Goal: Download file/media

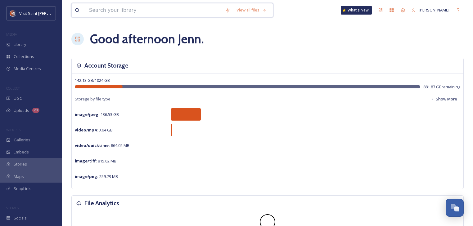
click at [107, 8] on input at bounding box center [154, 10] width 136 height 14
type input "myvsp"
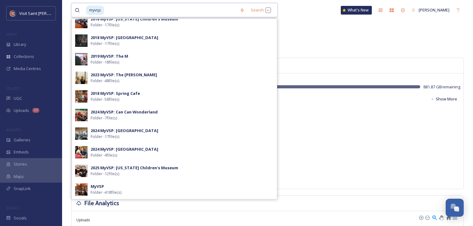
scroll to position [50, 0]
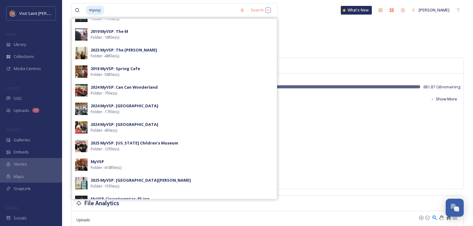
click at [161, 149] on div "2025 MyVSP: [US_STATE] Children's Museum Folder - 12 file(s)" at bounding box center [182, 146] width 183 height 12
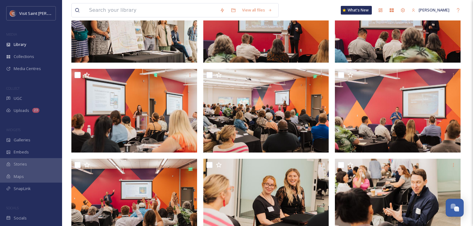
scroll to position [223, 0]
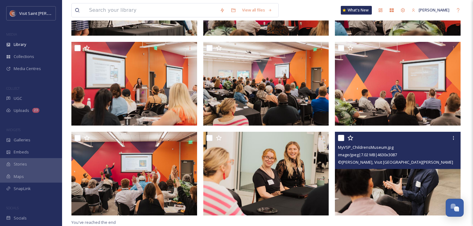
click at [380, 177] on img at bounding box center [398, 174] width 126 height 84
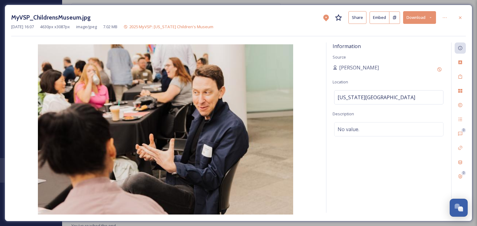
drag, startPoint x: 417, startPoint y: 18, endPoint x: 447, endPoint y: 110, distance: 96.3
click at [447, 111] on div "MyVSP_ChildrensMuseum.jpg Share Embed Download [DATE] 16:07 4630 px x 3087 px i…" at bounding box center [238, 113] width 467 height 217
click at [459, 18] on icon at bounding box center [459, 17] width 5 height 5
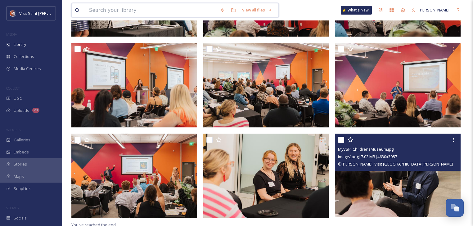
click at [146, 8] on input at bounding box center [151, 10] width 131 height 14
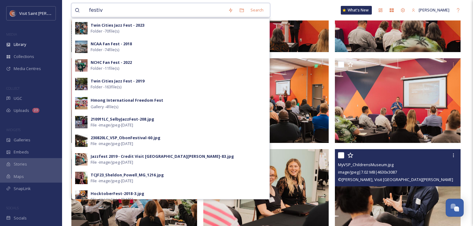
scroll to position [173, 0]
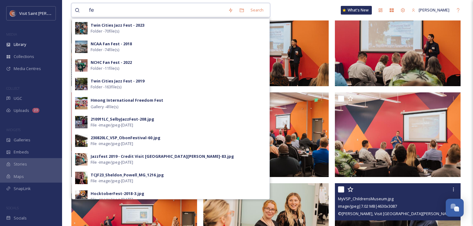
type input "f"
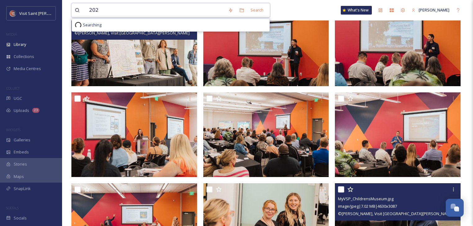
type input "2025"
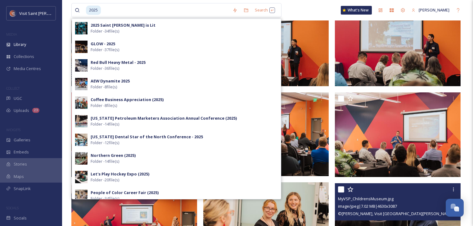
click at [135, 63] on strong "Red Bull Heavy Metal - 2025" at bounding box center [118, 63] width 55 height 6
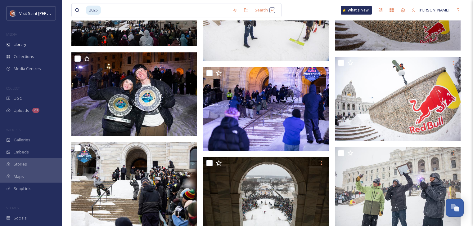
scroll to position [1142, 0]
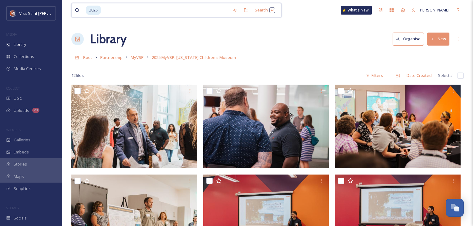
click at [135, 11] on input at bounding box center [165, 10] width 128 height 14
click at [139, 58] on span "MyVSP" at bounding box center [137, 58] width 13 height 6
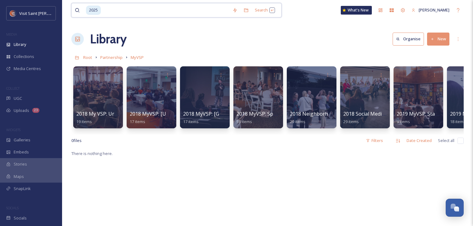
click at [129, 10] on input at bounding box center [165, 10] width 128 height 14
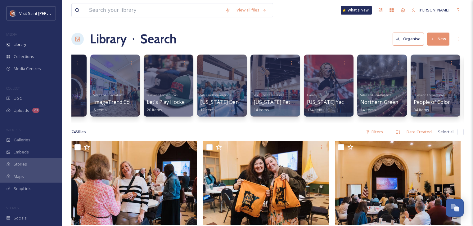
scroll to position [0, 518]
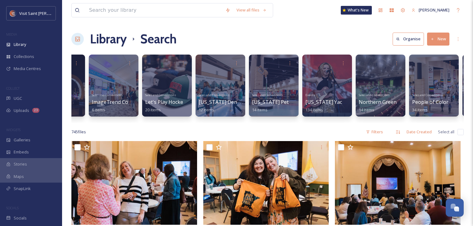
click at [324, 94] on div "Events [US_STATE] Yacht Club Festival 2025 134 items" at bounding box center [326, 102] width 43 height 23
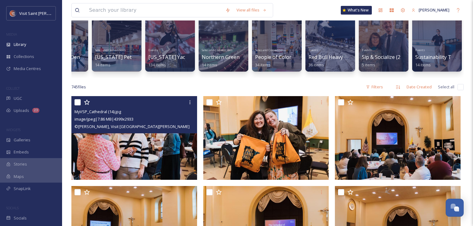
scroll to position [0, 0]
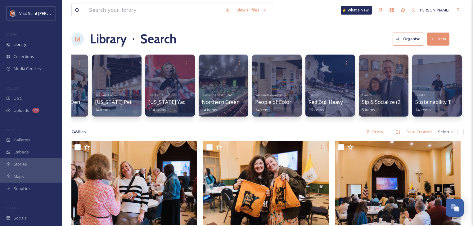
click at [166, 88] on div at bounding box center [170, 86] width 50 height 62
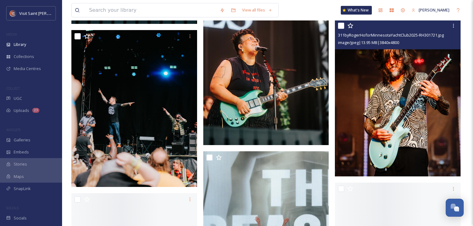
scroll to position [1589, 0]
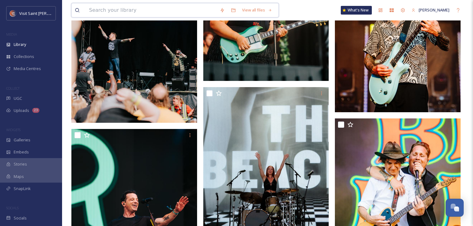
click at [142, 13] on input at bounding box center [151, 10] width 131 height 14
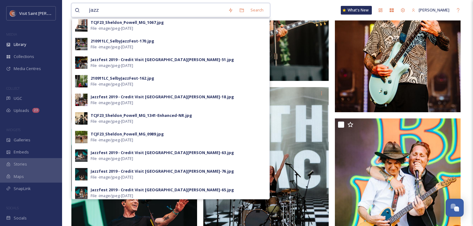
scroll to position [149, 0]
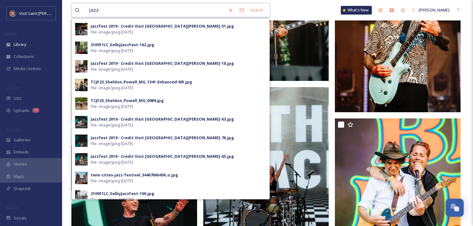
type input "jazz"
click at [101, 123] on span "File - image/jpeg - [DATE]" at bounding box center [112, 125] width 43 height 6
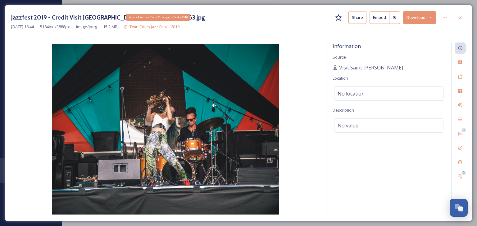
click at [164, 29] on span "Twin Cities Jazz Fest - 2019" at bounding box center [154, 27] width 50 height 6
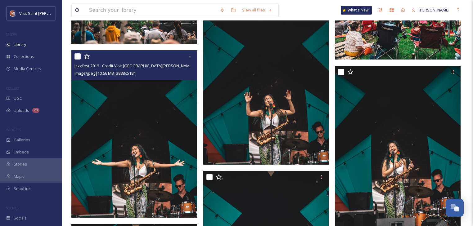
scroll to position [794, 0]
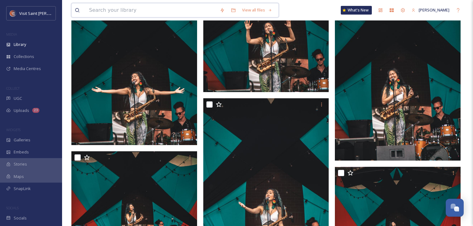
click at [115, 8] on input at bounding box center [151, 10] width 131 height 14
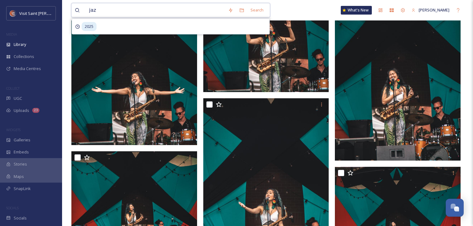
type input "jazz"
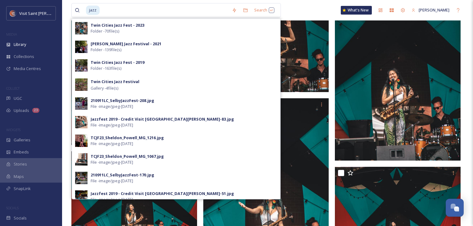
click at [198, 24] on div "Twin Cities Jazz Fest - 2023 Folder - 70 file(s)" at bounding box center [184, 28] width 186 height 12
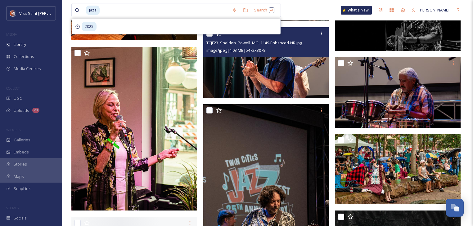
scroll to position [1340, 0]
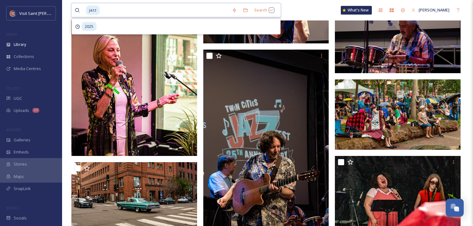
drag, startPoint x: 181, startPoint y: 8, endPoint x: 29, endPoint y: -4, distance: 153.1
drag, startPoint x: 114, startPoint y: 12, endPoint x: 81, endPoint y: 13, distance: 33.2
click at [81, 13] on div "jazz" at bounding box center [152, 10] width 154 height 14
type input "j"
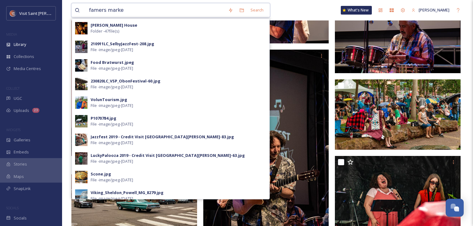
type input "famers market"
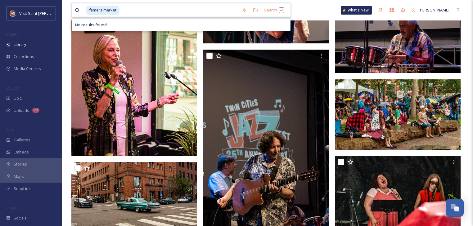
click at [160, 11] on input at bounding box center [179, 10] width 119 height 14
click at [283, 11] on div "Search Press Enter to search" at bounding box center [274, 10] width 26 height 12
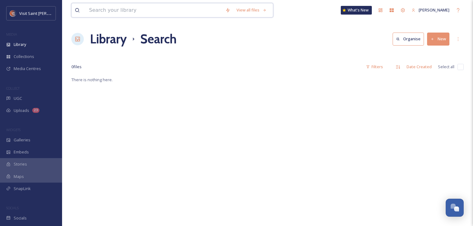
drag, startPoint x: 157, startPoint y: 16, endPoint x: 56, endPoint y: 9, distance: 101.4
click at [56, 9] on div "Visit [GEOGRAPHIC_DATA][PERSON_NAME] Collections Media Centres COLLECT UGC Uplo…" at bounding box center [236, 151] width 473 height 302
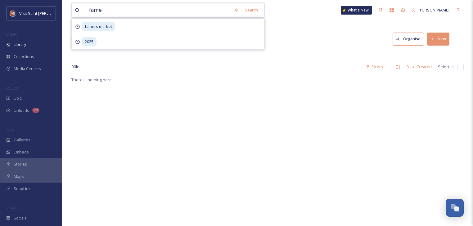
type input "famer"
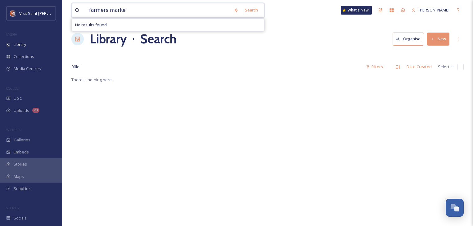
type input "farmers market"
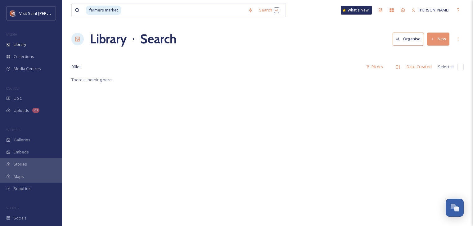
click at [331, 99] on div "There is nothing here." at bounding box center [267, 189] width 392 height 226
drag, startPoint x: 137, startPoint y: 6, endPoint x: 137, endPoint y: 10, distance: 3.7
click at [137, 9] on input at bounding box center [183, 10] width 123 height 14
click at [275, 11] on div "Search Press Enter to search" at bounding box center [269, 10] width 26 height 12
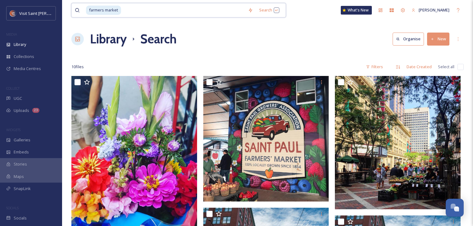
click at [127, 8] on input at bounding box center [183, 10] width 123 height 14
click at [126, 9] on input at bounding box center [183, 10] width 123 height 14
type input "f"
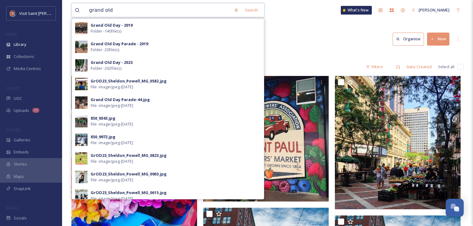
type input "grand old"
click at [127, 65] on strong "Grand Old Day - 2023" at bounding box center [112, 63] width 42 height 6
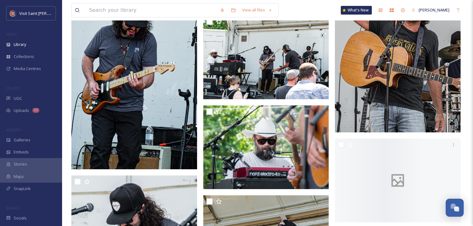
scroll to position [3276, 0]
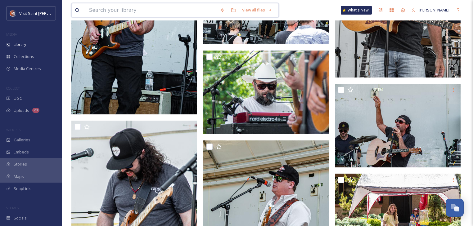
click at [153, 5] on input at bounding box center [151, 10] width 131 height 14
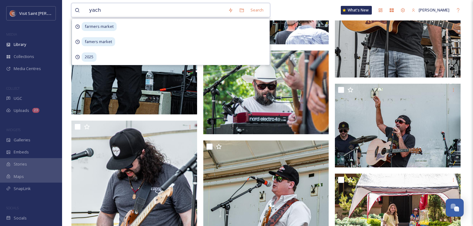
type input "yacht"
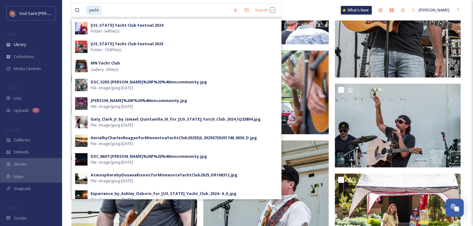
click at [166, 47] on div "[US_STATE] Yacht Club Festival 2025 Folder - 134 file(s)" at bounding box center [184, 47] width 187 height 12
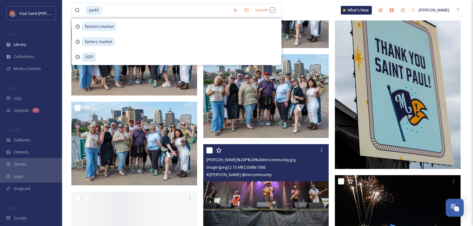
scroll to position [5982, 0]
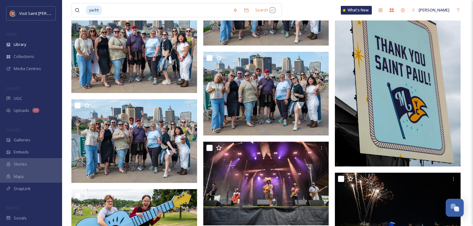
click at [429, 47] on img at bounding box center [398, 72] width 126 height 188
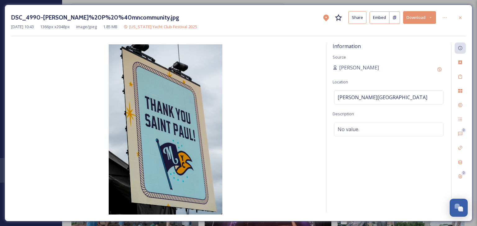
click at [411, 18] on button "Download" at bounding box center [419, 17] width 33 height 13
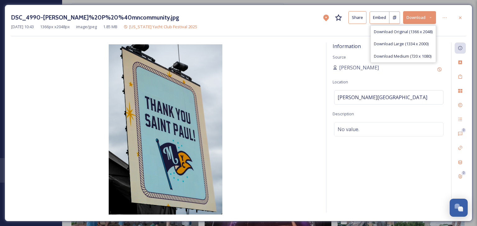
click at [372, 55] on div "Download Medium (720 x 1080)" at bounding box center [402, 56] width 65 height 12
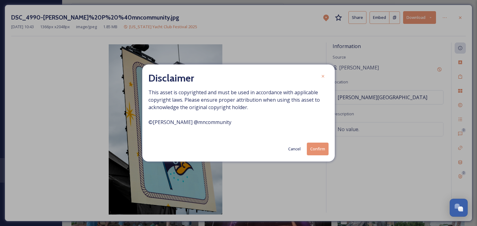
click at [317, 148] on button "Confirm" at bounding box center [318, 149] width 22 height 13
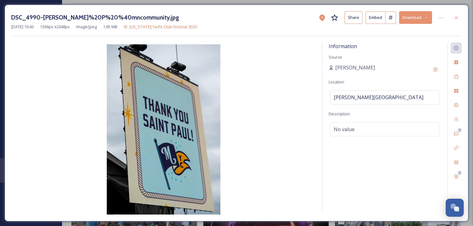
click at [460, 19] on div at bounding box center [456, 17] width 11 height 11
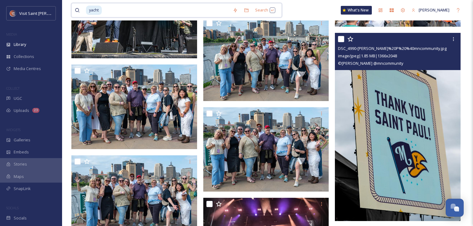
drag, startPoint x: 150, startPoint y: 11, endPoint x: 54, endPoint y: 17, distance: 96.0
type input "y"
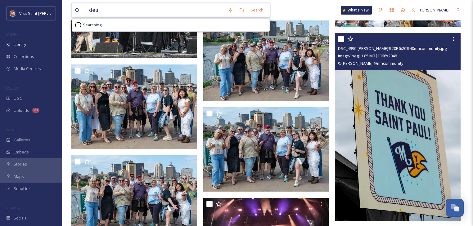
type input "deals"
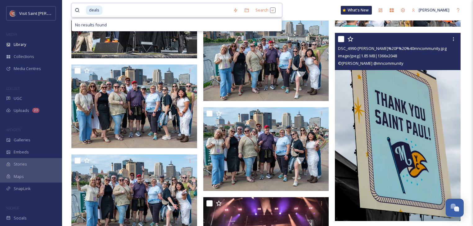
drag, startPoint x: 113, startPoint y: 11, endPoint x: 78, endPoint y: 10, distance: 35.1
click at [78, 10] on div "deals" at bounding box center [152, 10] width 155 height 14
click at [110, 11] on input at bounding box center [166, 10] width 127 height 14
type input "d"
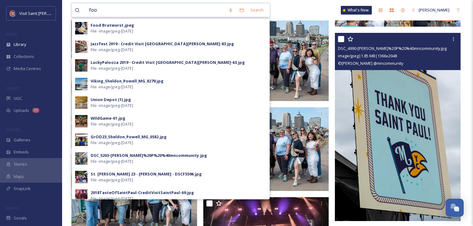
type input "food"
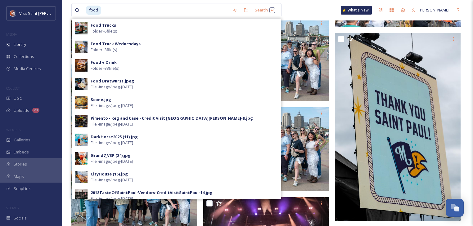
click at [110, 65] on span "Folder - 33 file(s)" at bounding box center [105, 68] width 29 height 6
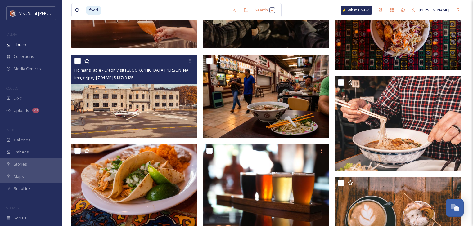
scroll to position [844, 0]
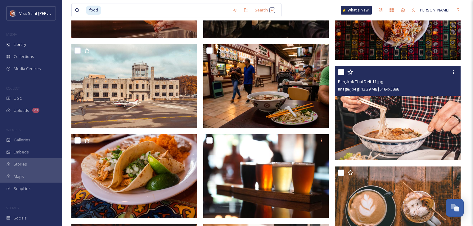
click at [452, 73] on icon at bounding box center [453, 72] width 5 height 5
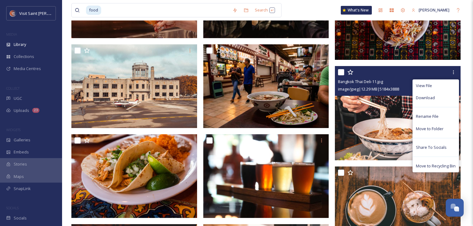
click at [431, 96] on span "Download" at bounding box center [425, 98] width 19 height 6
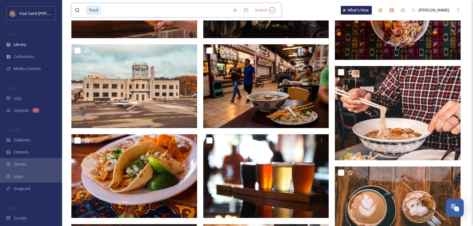
drag, startPoint x: 130, startPoint y: 7, endPoint x: 80, endPoint y: 11, distance: 50.7
click at [80, 11] on div "food" at bounding box center [152, 10] width 155 height 14
type input "f"
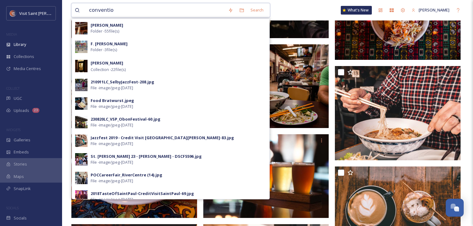
type input "convention"
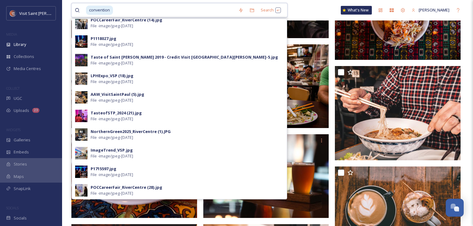
scroll to position [0, 0]
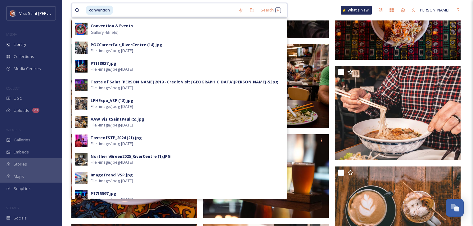
click at [132, 14] on input at bounding box center [175, 10] width 122 height 14
click at [119, 13] on input at bounding box center [175, 10] width 122 height 14
click at [110, 10] on span "convention" at bounding box center [99, 10] width 27 height 9
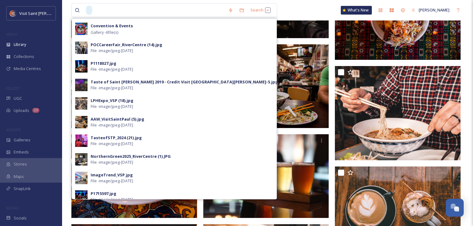
click at [30, 49] on div "Library" at bounding box center [31, 44] width 62 height 12
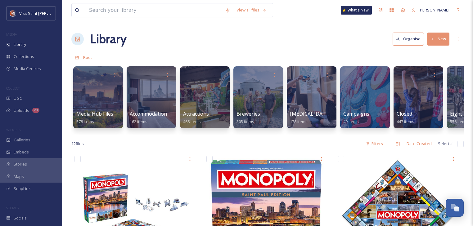
click at [93, 101] on div at bounding box center [98, 97] width 50 height 62
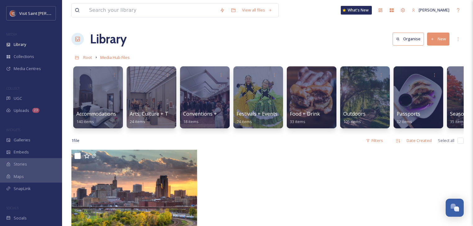
click at [212, 119] on div "Conventions + Meetings 18 items" at bounding box center [204, 117] width 43 height 15
click at [254, 98] on div at bounding box center [258, 97] width 50 height 62
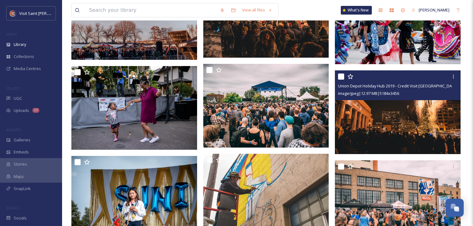
scroll to position [1539, 0]
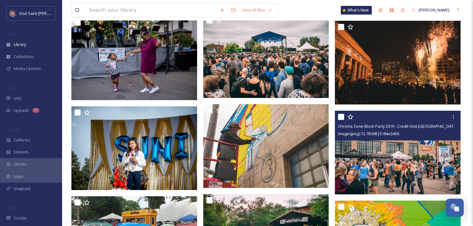
click at [454, 115] on icon at bounding box center [453, 116] width 5 height 5
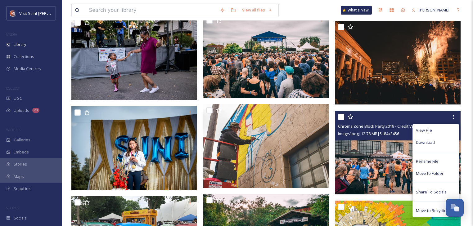
click at [434, 142] on span "Download" at bounding box center [425, 143] width 19 height 6
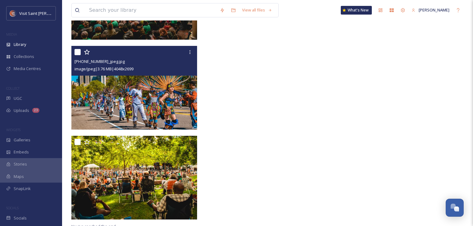
scroll to position [2445, 0]
